Goal: Task Accomplishment & Management: Manage account settings

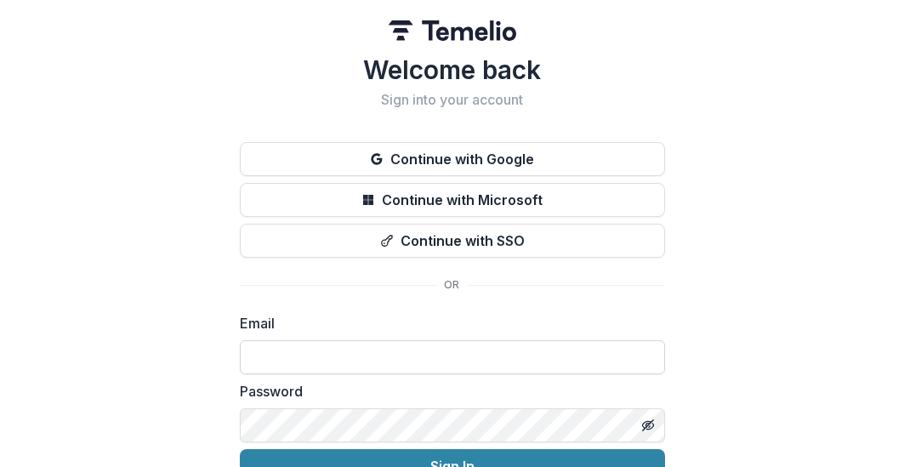
click at [413, 361] on input at bounding box center [452, 357] width 425 height 34
drag, startPoint x: 294, startPoint y: 357, endPoint x: 220, endPoint y: 357, distance: 74.0
click at [220, 357] on div "Welcome back Sign into your account Continue with Google Continue with Microsof…" at bounding box center [452, 271] width 904 height 543
paste input "**********"
type input "**********"
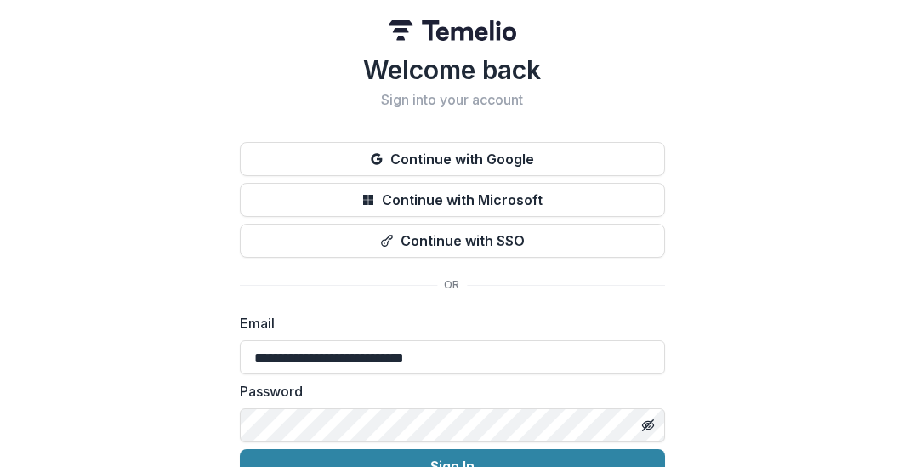
scroll to position [89, 0]
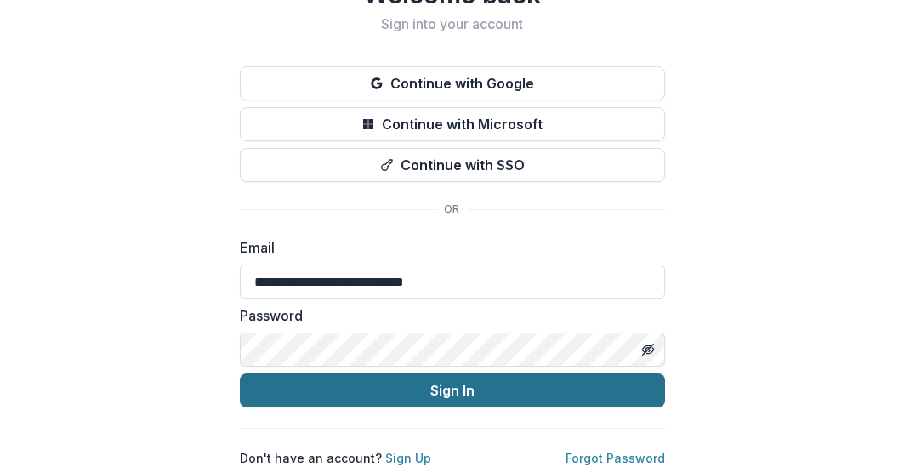
click at [444, 379] on button "Sign In" at bounding box center [452, 391] width 425 height 34
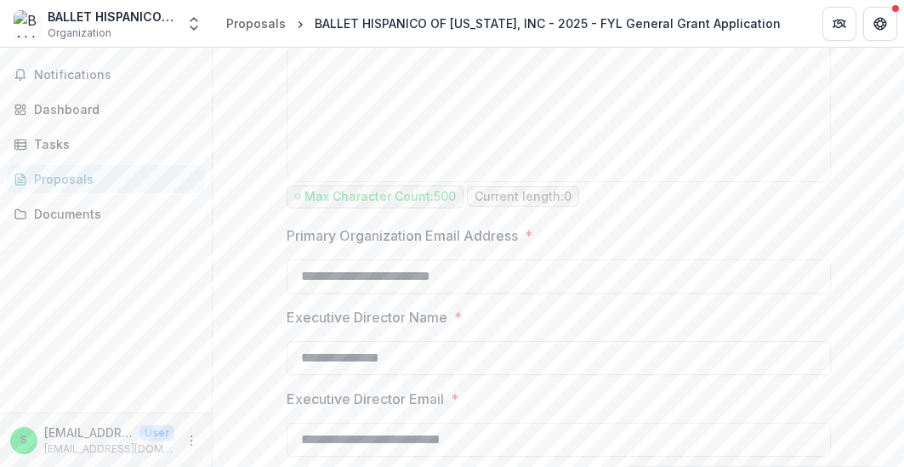
scroll to position [6045, 0]
drag, startPoint x: 339, startPoint y: 340, endPoint x: 268, endPoint y: 340, distance: 71.5
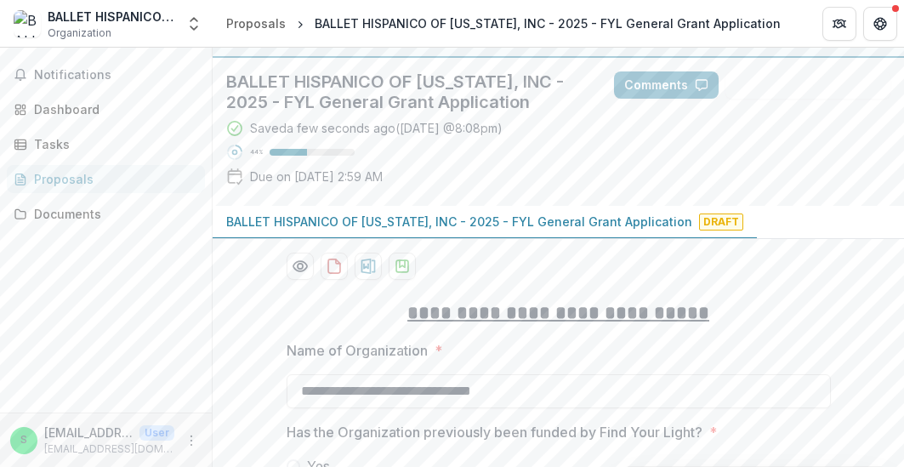
scroll to position [0, 0]
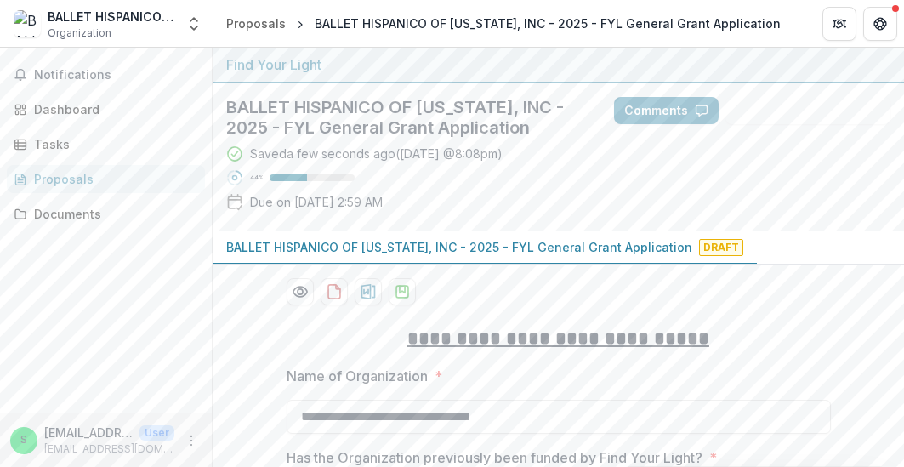
type input "**********"
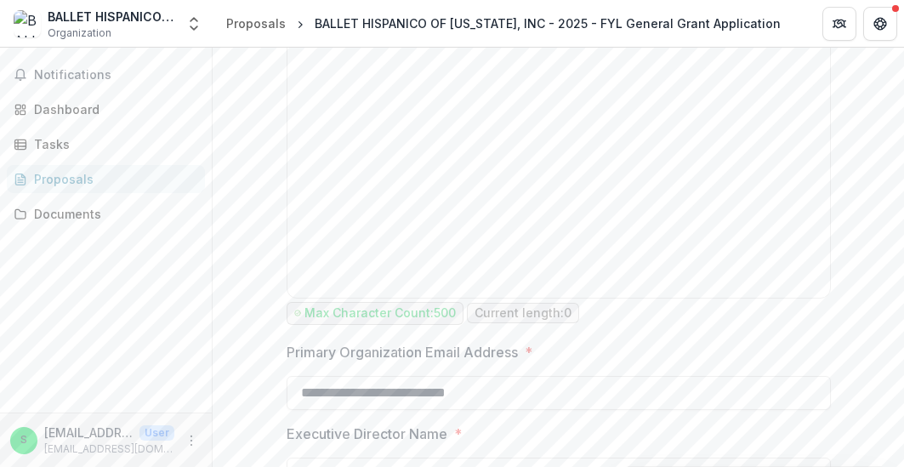
scroll to position [5929, 0]
click at [874, 23] on icon "Get Help" at bounding box center [881, 24] width 14 height 14
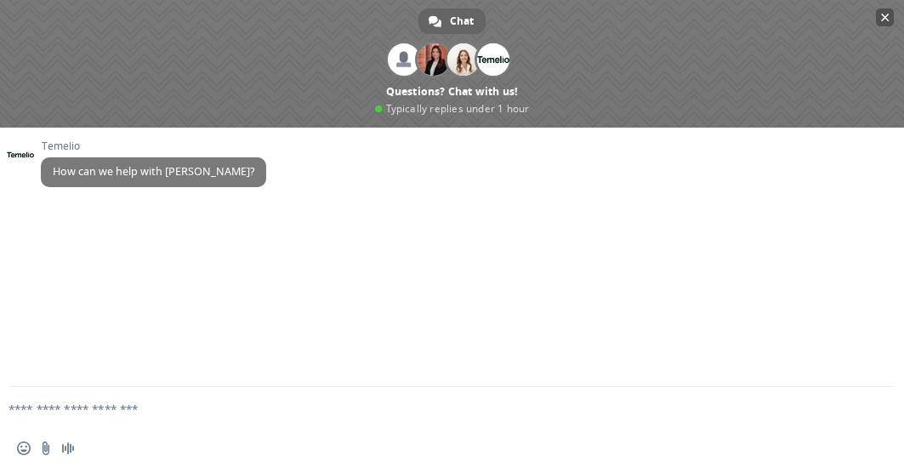
click at [884, 12] on span "Close chat" at bounding box center [885, 18] width 18 height 18
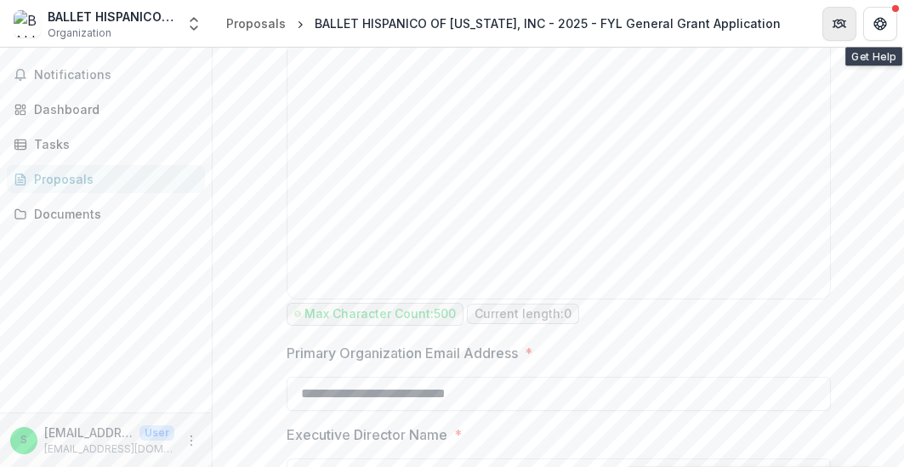
click at [830, 26] on button "Partners" at bounding box center [840, 24] width 34 height 34
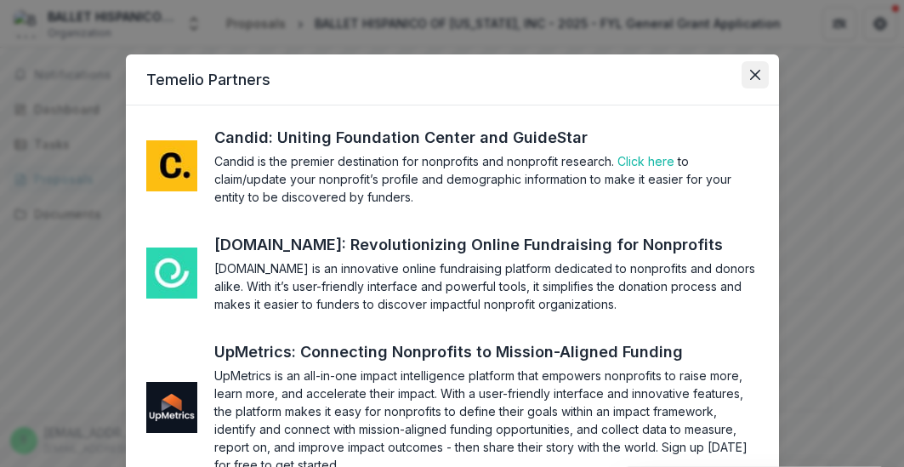
click at [751, 76] on icon "Close" at bounding box center [755, 75] width 10 height 10
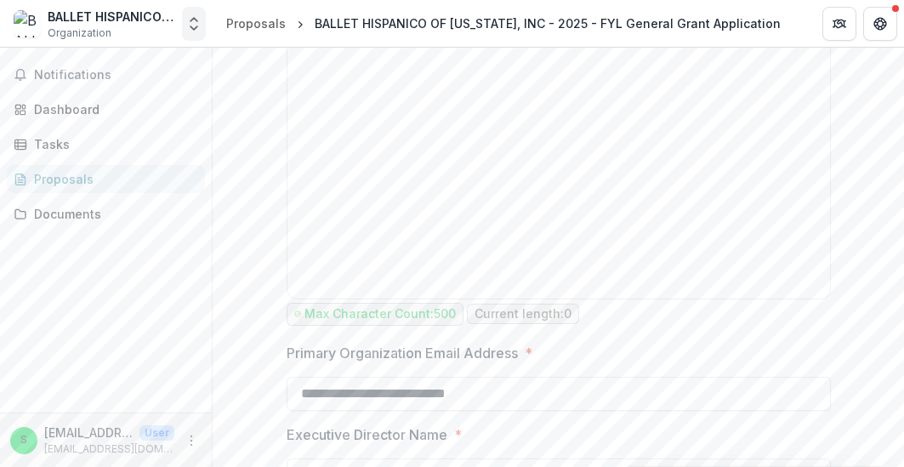
click at [194, 23] on icon "Open entity switcher" at bounding box center [193, 23] width 17 height 17
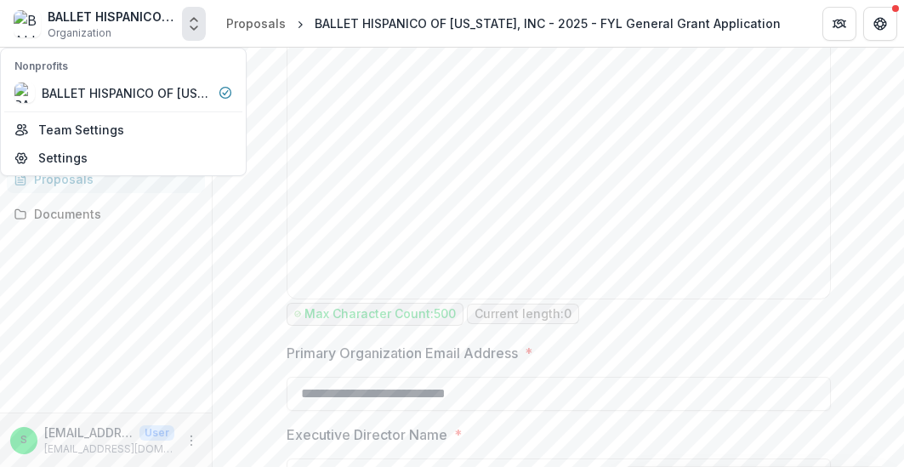
click at [130, 299] on div "Notifications Dashboard Tasks Proposals Documents" at bounding box center [106, 230] width 212 height 365
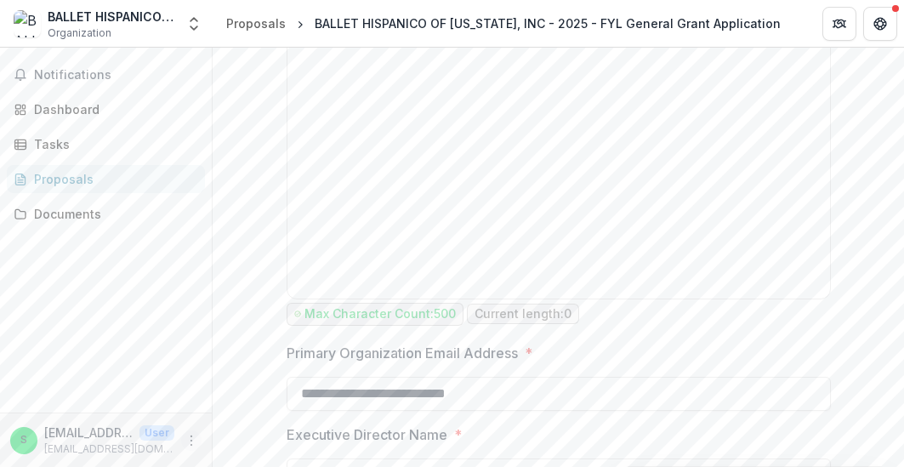
click at [191, 437] on icon "More" at bounding box center [192, 441] width 14 height 14
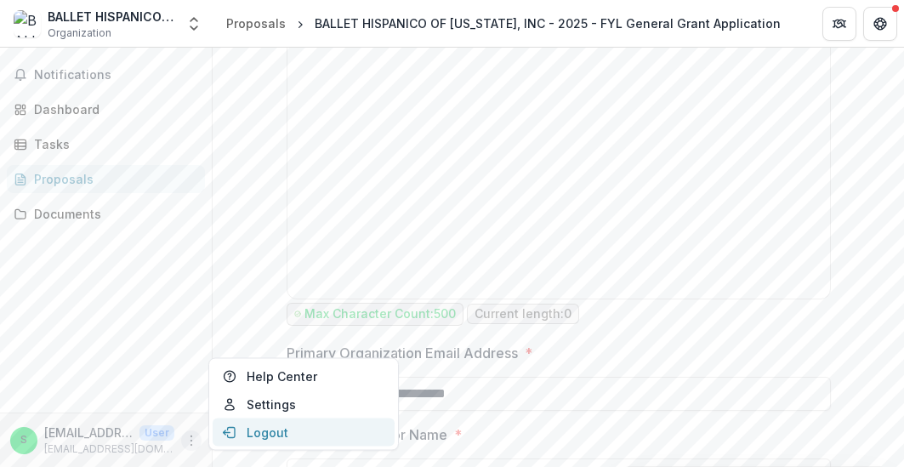
click at [248, 426] on button "Logout" at bounding box center [304, 433] width 182 height 28
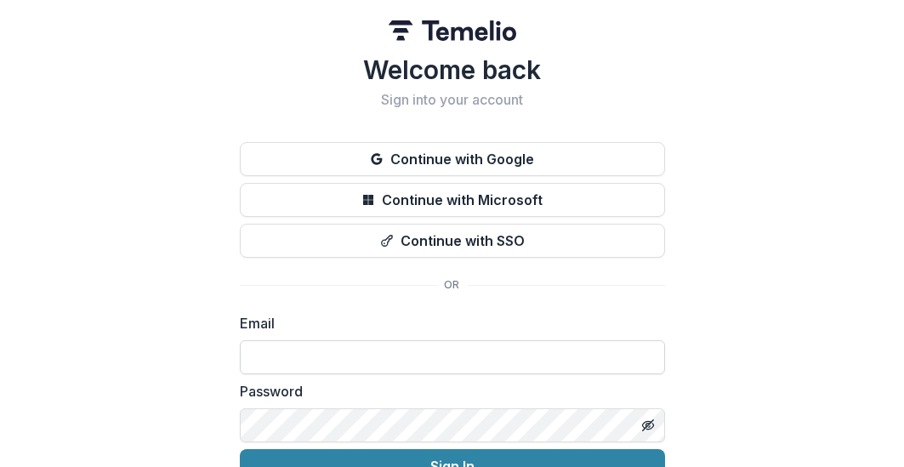
click at [283, 363] on input at bounding box center [452, 357] width 425 height 34
paste input "**********"
type input "**********"
click at [351, 406] on div "Password" at bounding box center [452, 411] width 425 height 61
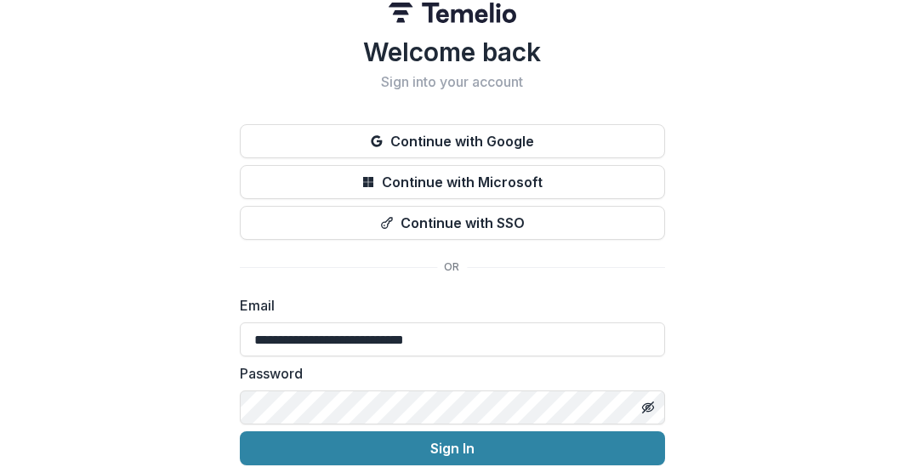
scroll to position [89, 0]
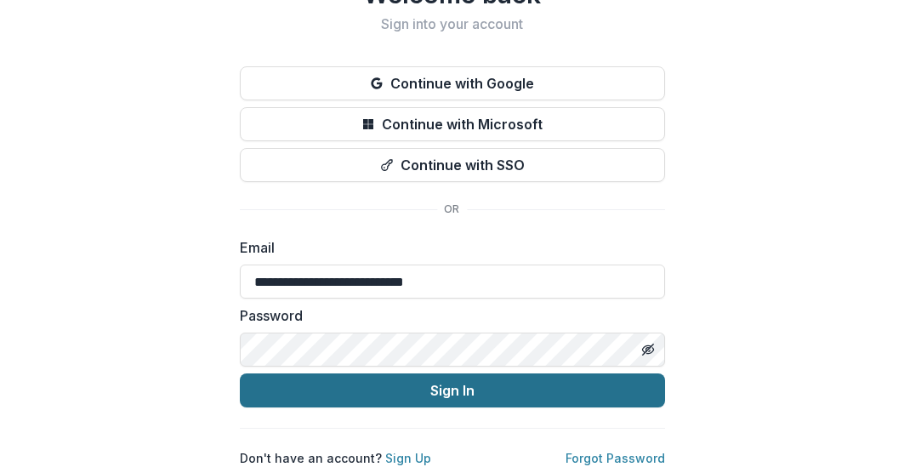
click at [453, 385] on button "Sign In" at bounding box center [452, 391] width 425 height 34
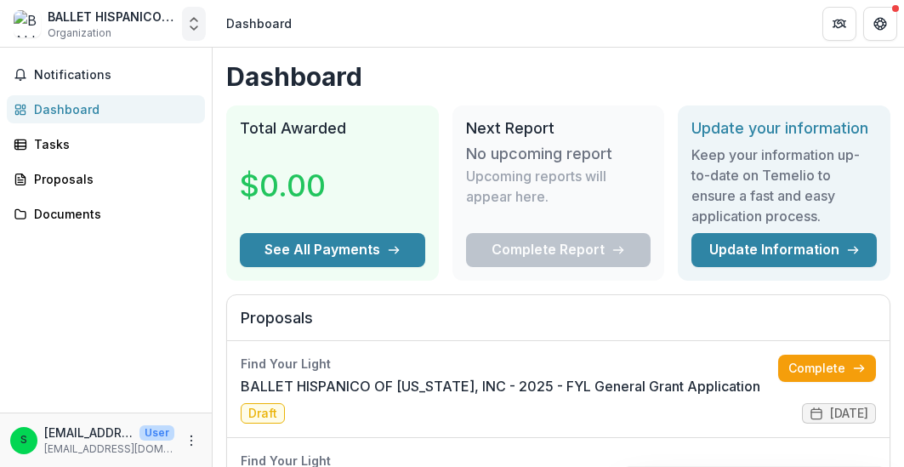
click at [188, 23] on icon "Open entity switcher" at bounding box center [193, 23] width 17 height 17
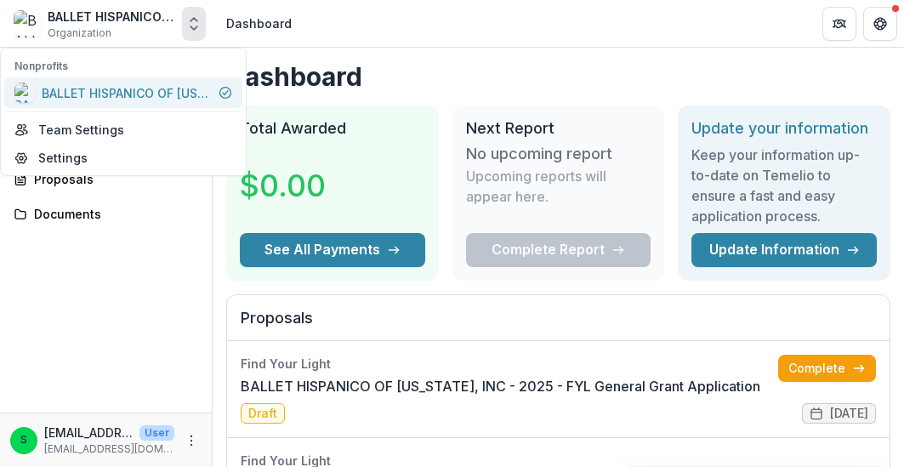
click at [126, 85] on div "BALLET HISPANICO OF [US_STATE], INC" at bounding box center [127, 93] width 170 height 18
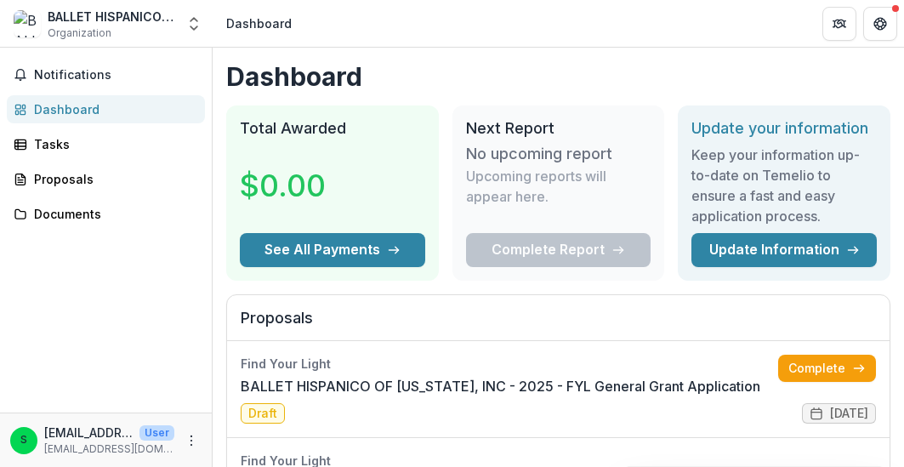
click at [155, 34] on div "BALLET HISPANICO OF [US_STATE], INC Organization" at bounding box center [112, 24] width 128 height 33
click at [198, 25] on icon "Open entity switcher" at bounding box center [193, 23] width 17 height 17
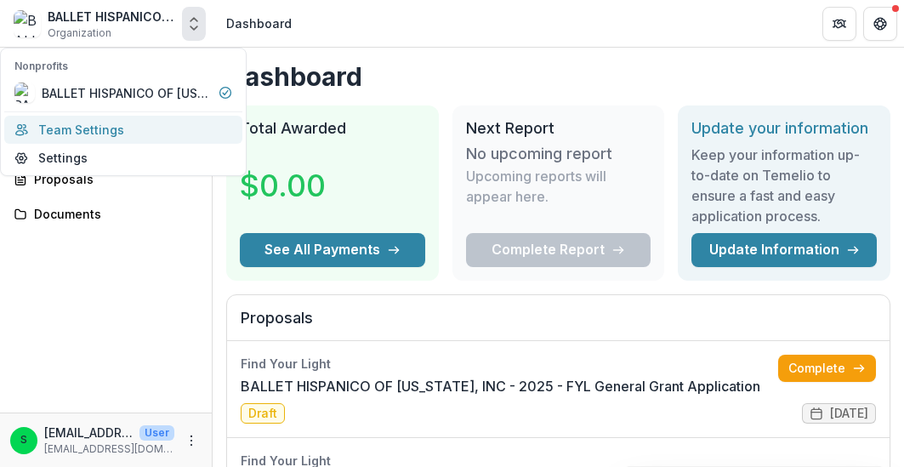
click at [140, 124] on link "Team Settings" at bounding box center [123, 130] width 238 height 28
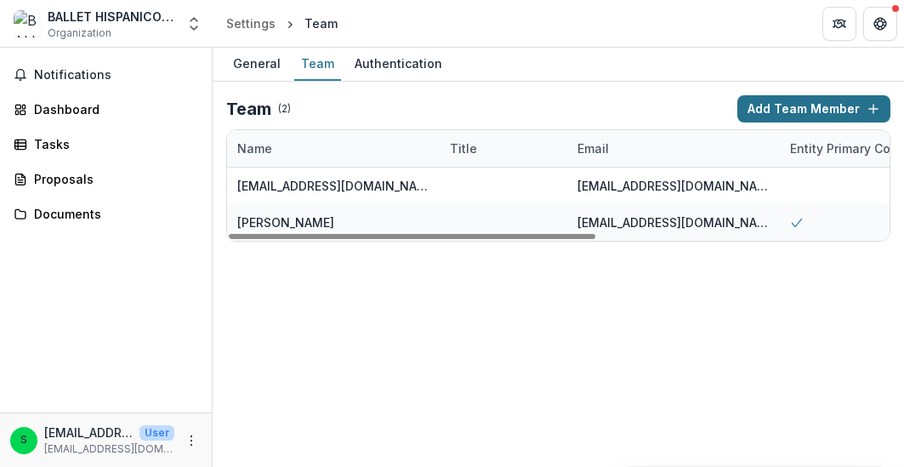
click at [846, 110] on button "Add Team Member" at bounding box center [814, 108] width 153 height 27
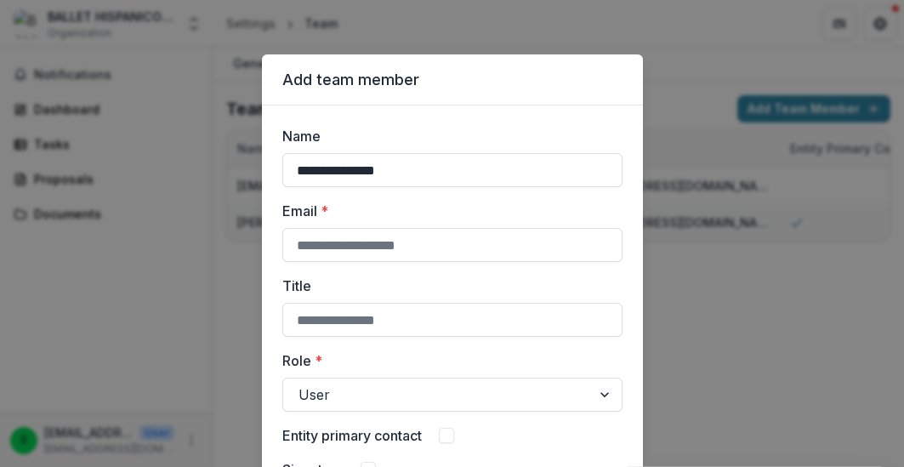
type input "**********"
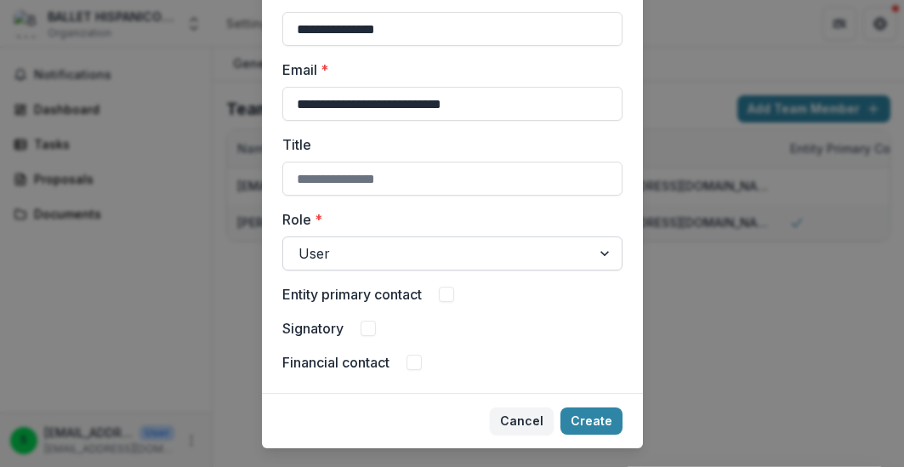
scroll to position [147, 0]
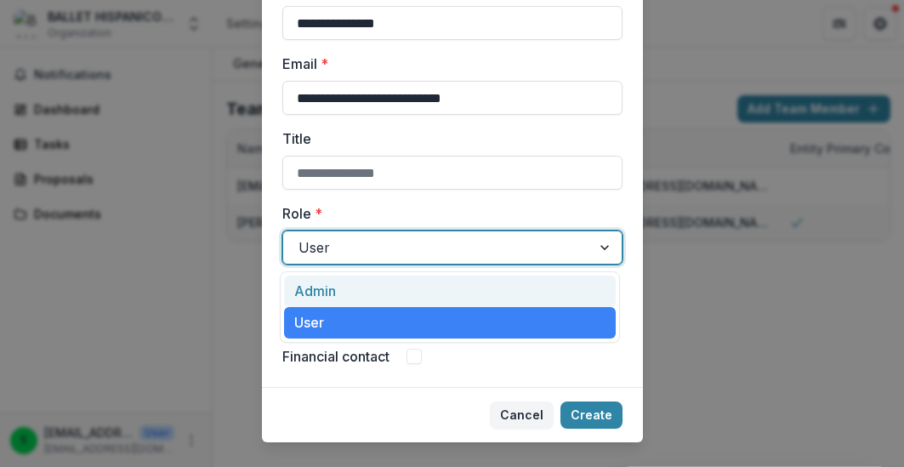
click at [584, 248] on div "User" at bounding box center [437, 247] width 308 height 27
click at [562, 296] on div "Admin" at bounding box center [450, 291] width 332 height 31
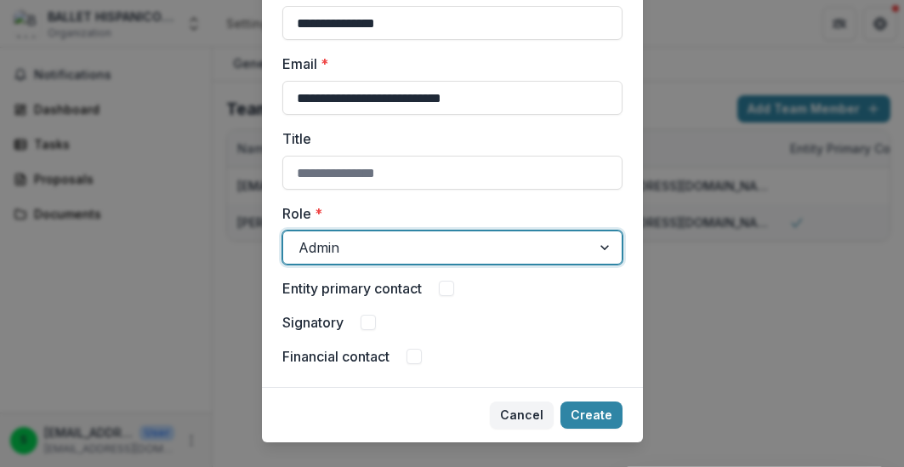
click at [442, 290] on span at bounding box center [446, 288] width 15 height 15
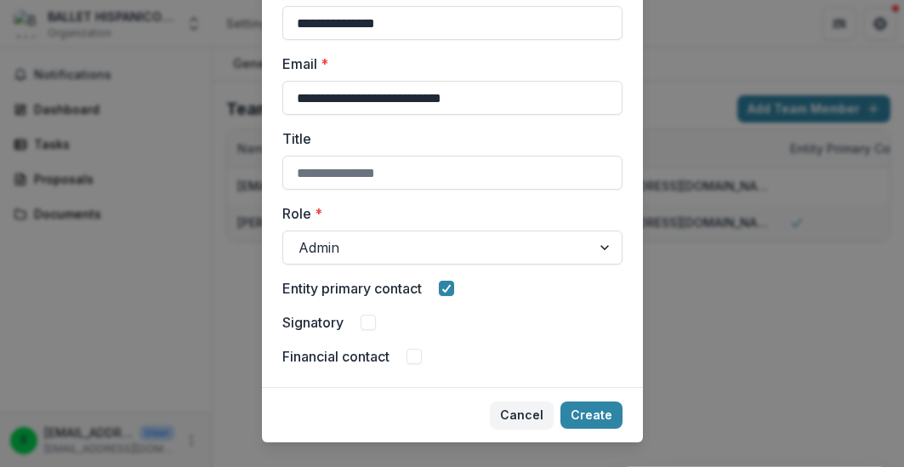
click at [369, 325] on span at bounding box center [368, 322] width 15 height 15
click at [415, 359] on span at bounding box center [414, 356] width 15 height 15
click at [417, 358] on icon at bounding box center [414, 356] width 10 height 9
click at [417, 358] on span at bounding box center [414, 356] width 15 height 15
click at [424, 182] on input "Title" at bounding box center [452, 173] width 340 height 34
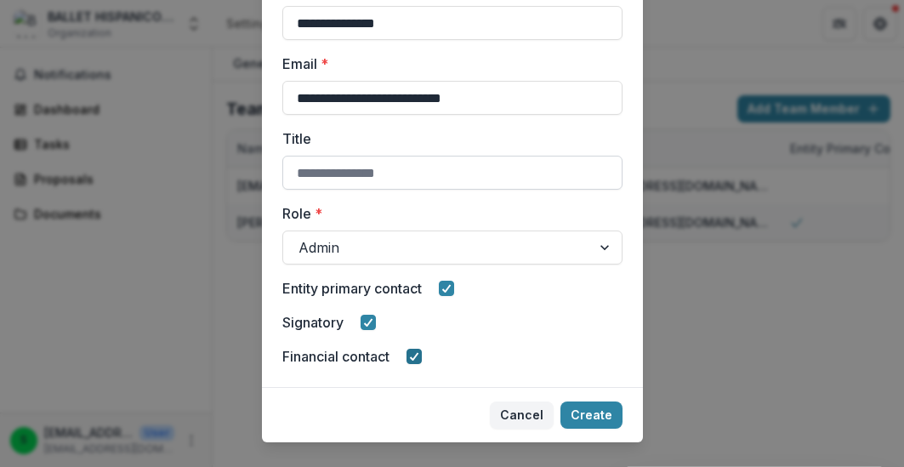
paste input "**********"
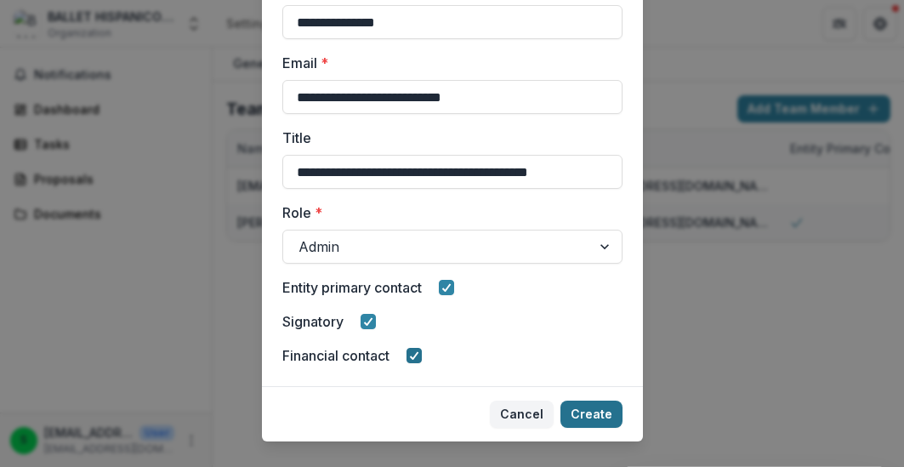
scroll to position [177, 0]
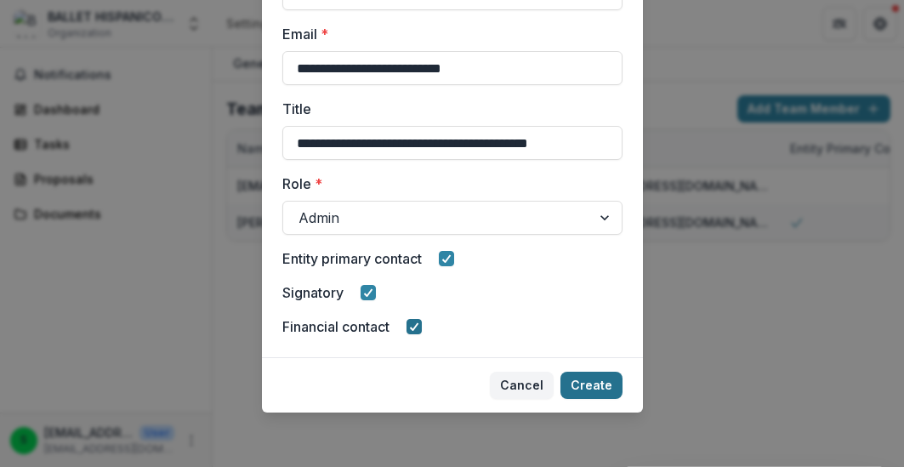
type input "**********"
click at [593, 384] on button "Create" at bounding box center [592, 385] width 62 height 27
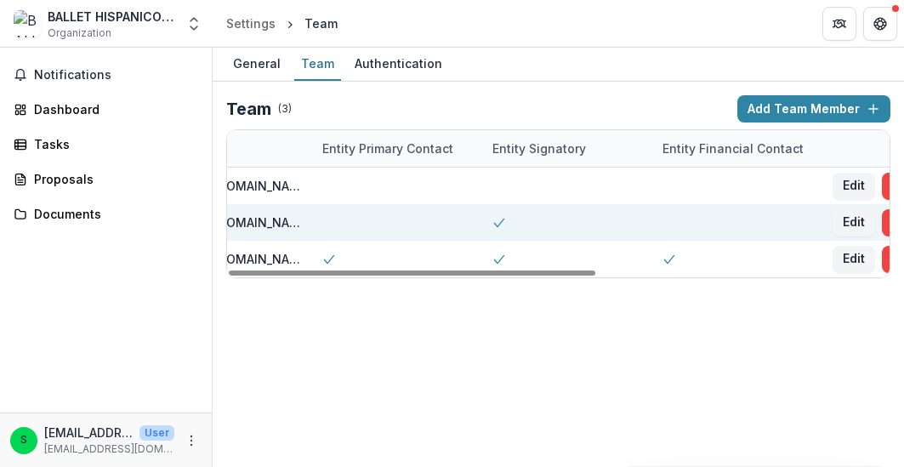
scroll to position [0, 528]
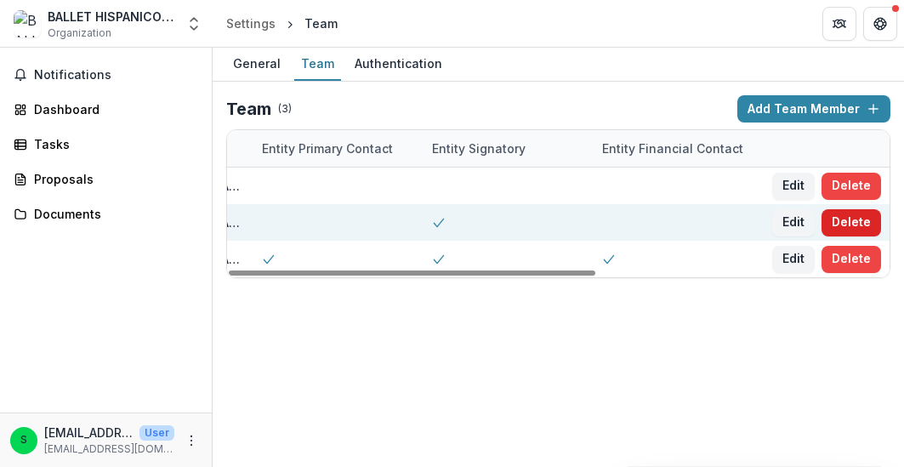
click at [842, 218] on button "Delete" at bounding box center [852, 222] width 60 height 27
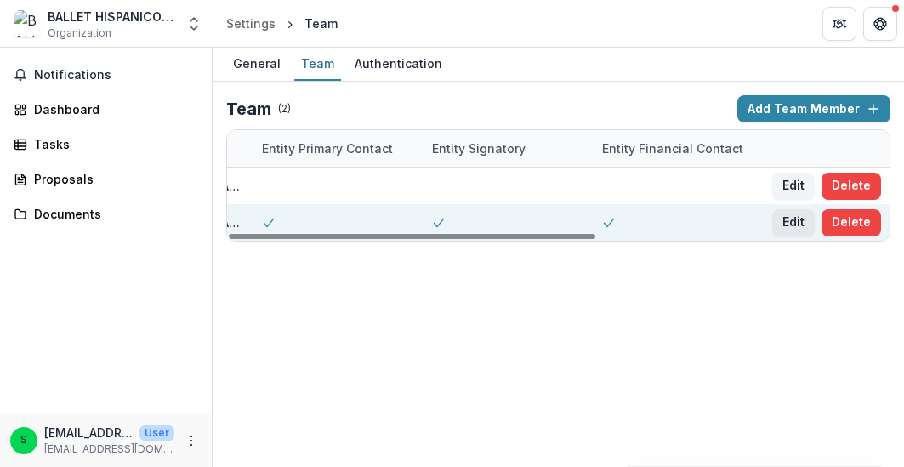
click at [800, 221] on button "Edit" at bounding box center [794, 222] width 43 height 27
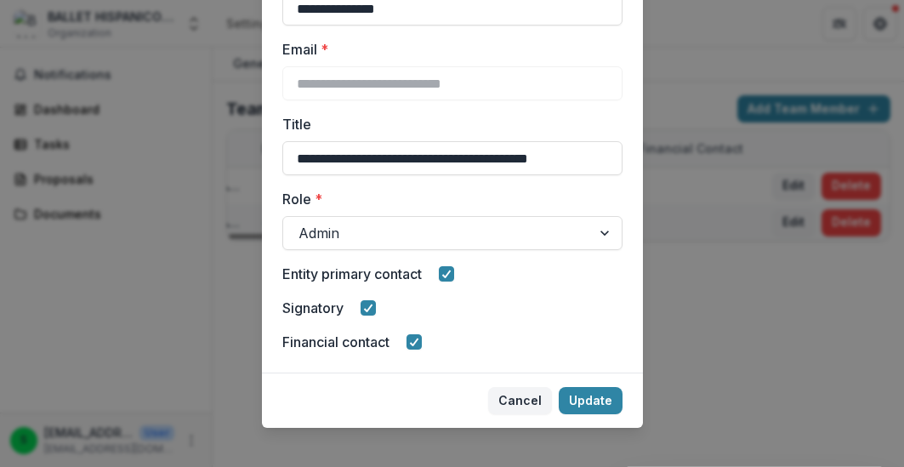
scroll to position [177, 0]
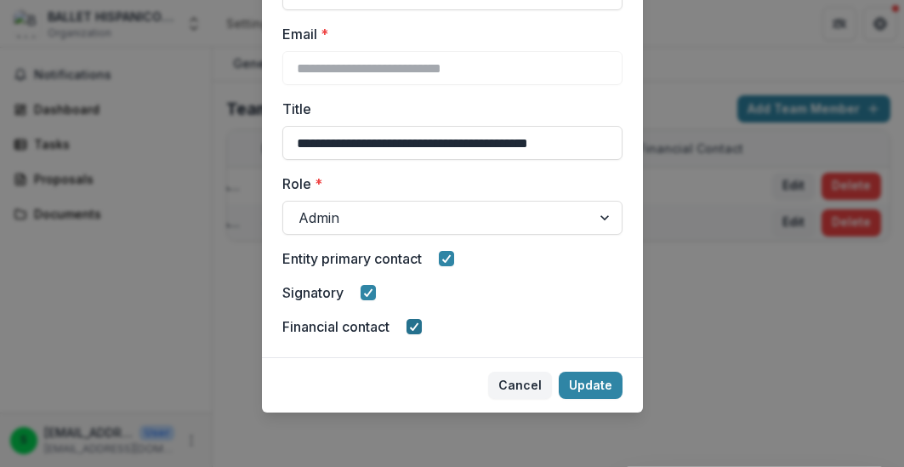
click at [416, 328] on icon at bounding box center [414, 326] width 10 height 9
click at [590, 385] on button "Update" at bounding box center [591, 385] width 64 height 27
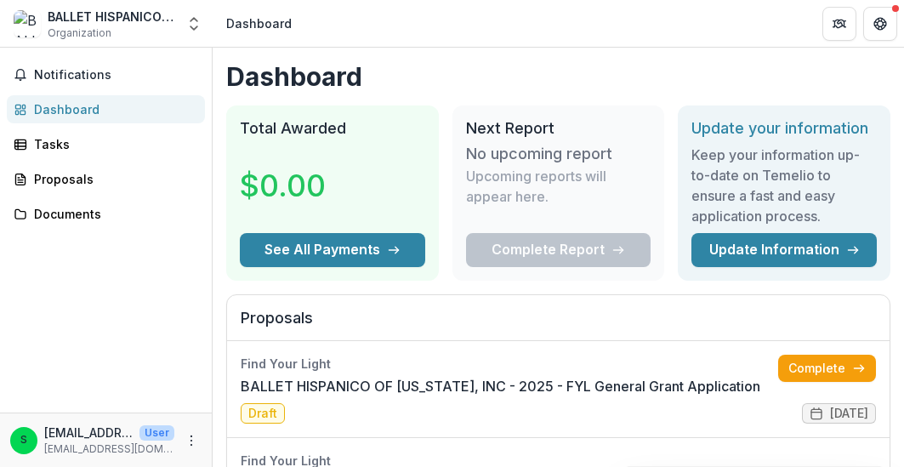
click at [137, 34] on div "BALLET HISPANICO OF NEW YORK, INC Organization" at bounding box center [112, 24] width 128 height 33
click at [151, 26] on div "BALLET HISPANICO OF NEW YORK, INC Organization" at bounding box center [112, 24] width 128 height 33
click at [192, 29] on polyline "Open entity switcher" at bounding box center [194, 27] width 7 height 3
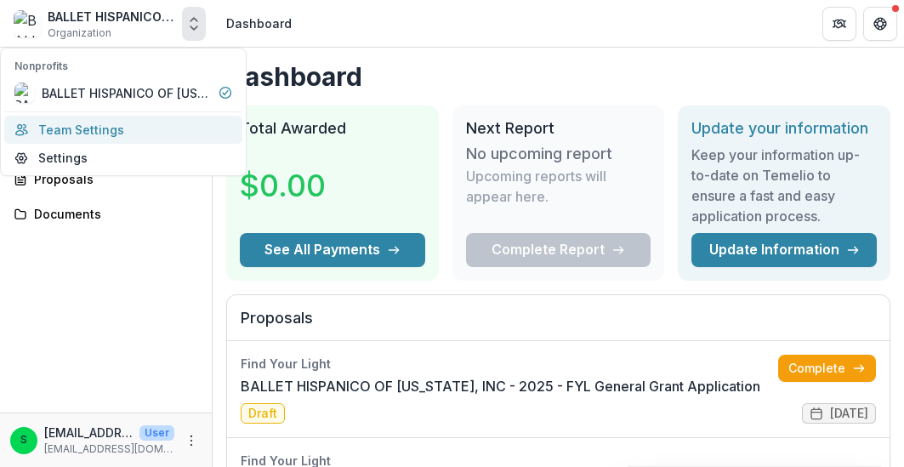
click at [124, 125] on link "Team Settings" at bounding box center [123, 130] width 238 height 28
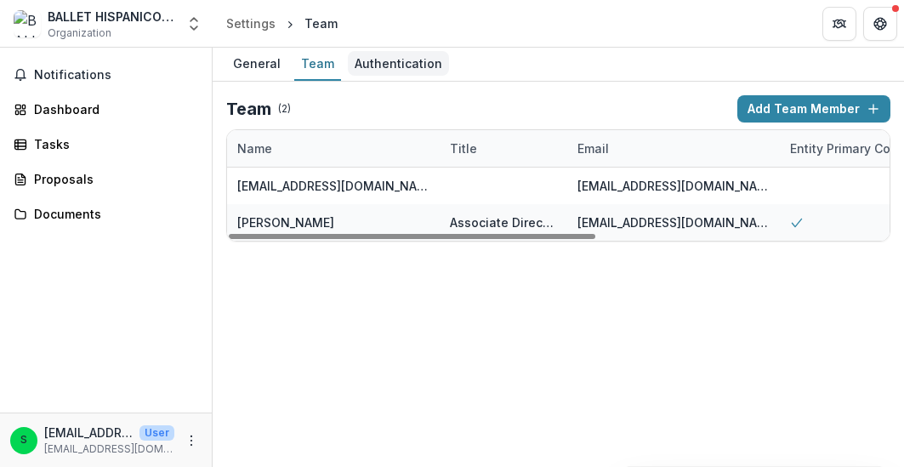
click at [394, 65] on div "Authentication" at bounding box center [398, 63] width 101 height 25
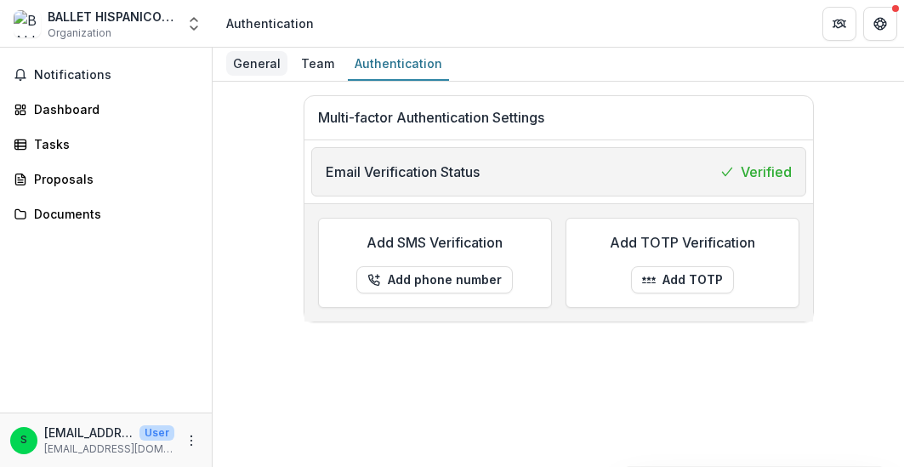
click at [265, 66] on div "General" at bounding box center [256, 63] width 61 height 25
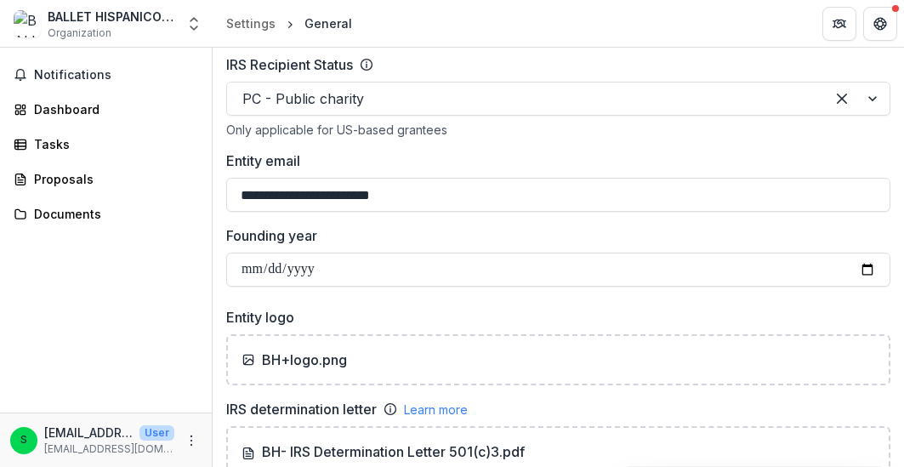
scroll to position [895, 0]
drag, startPoint x: 282, startPoint y: 197, endPoint x: 233, endPoint y: 197, distance: 48.5
click at [233, 197] on input "**********" at bounding box center [558, 196] width 664 height 34
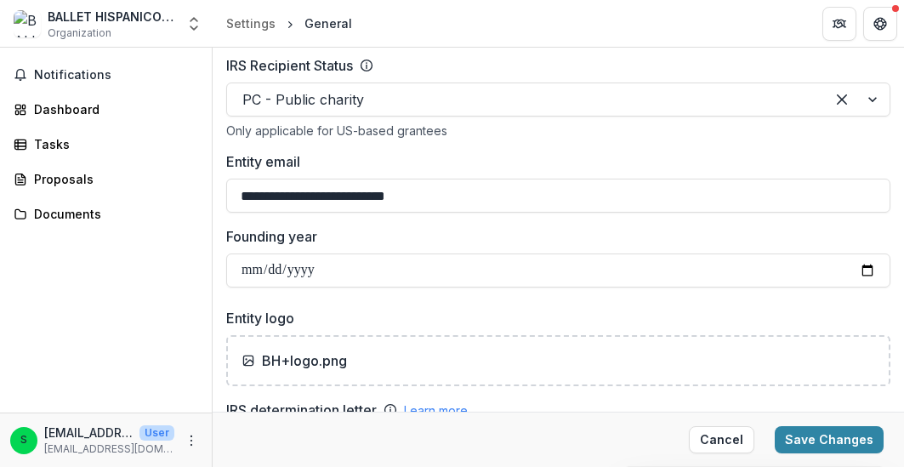
type input "**********"
click at [450, 157] on label "Entity email" at bounding box center [553, 161] width 654 height 20
click at [450, 179] on input "**********" at bounding box center [558, 196] width 664 height 34
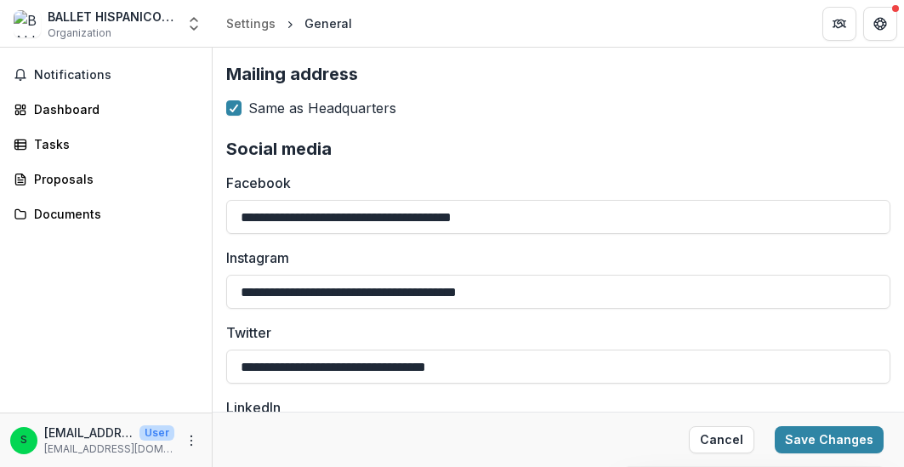
scroll to position [1996, 0]
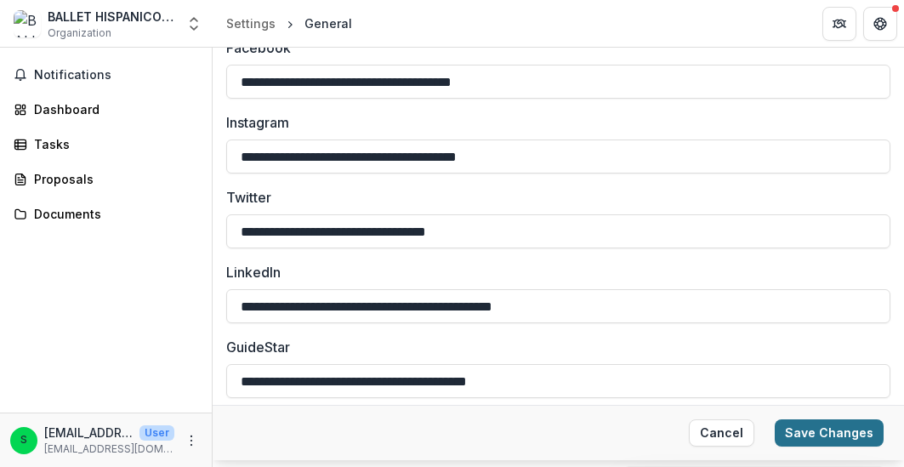
click at [828, 432] on button "Save Changes" at bounding box center [829, 432] width 109 height 27
type input "**********"
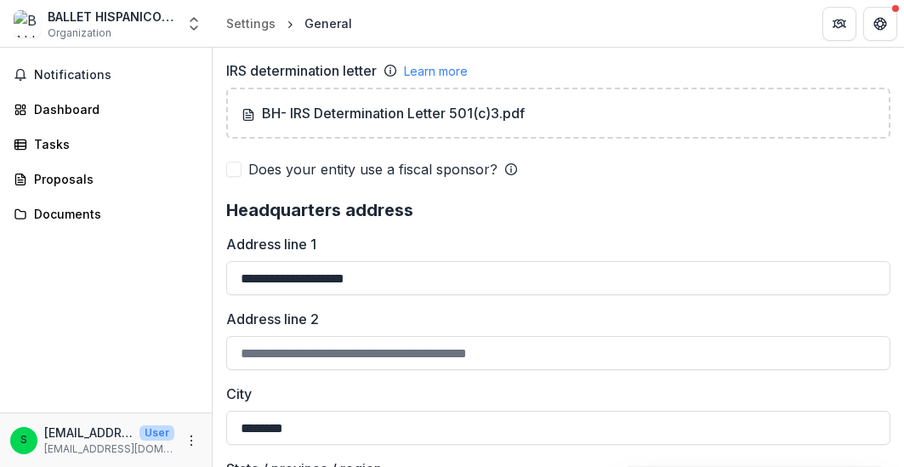
scroll to position [639, 0]
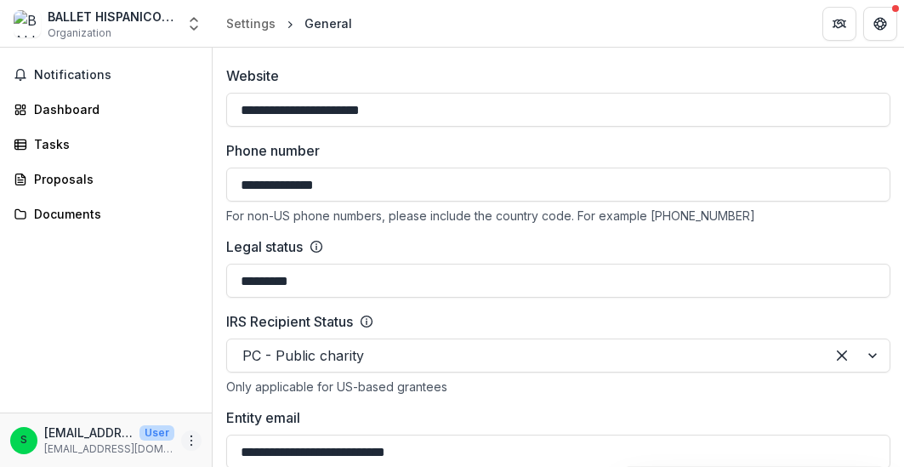
click at [192, 440] on icon "More" at bounding box center [192, 441] width 14 height 14
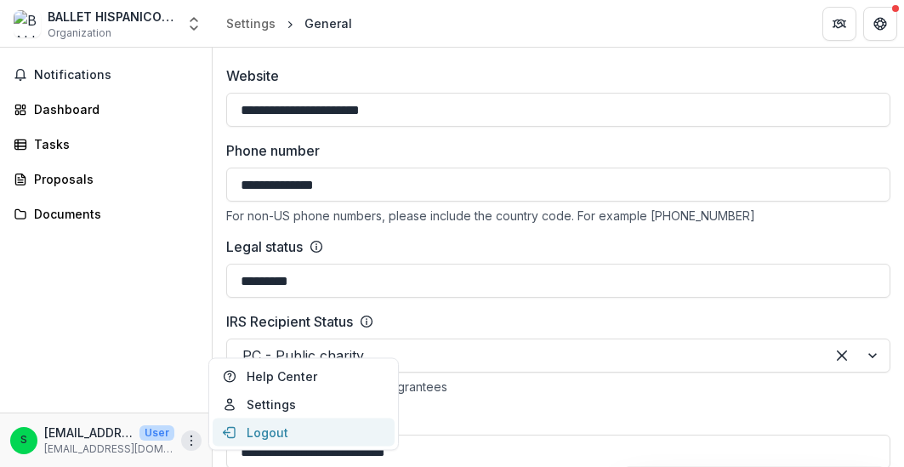
click at [254, 438] on button "Logout" at bounding box center [304, 433] width 182 height 28
